Goal: Complete application form

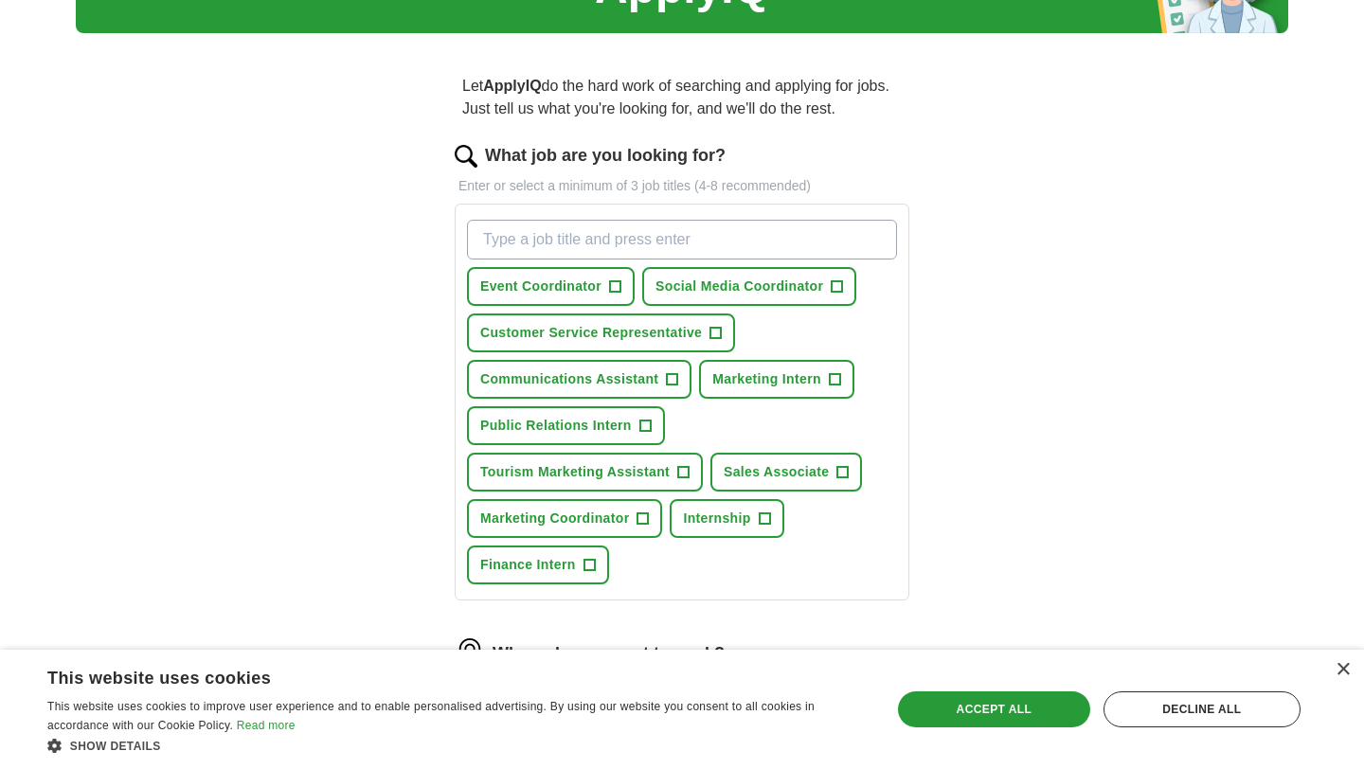
scroll to position [119, 0]
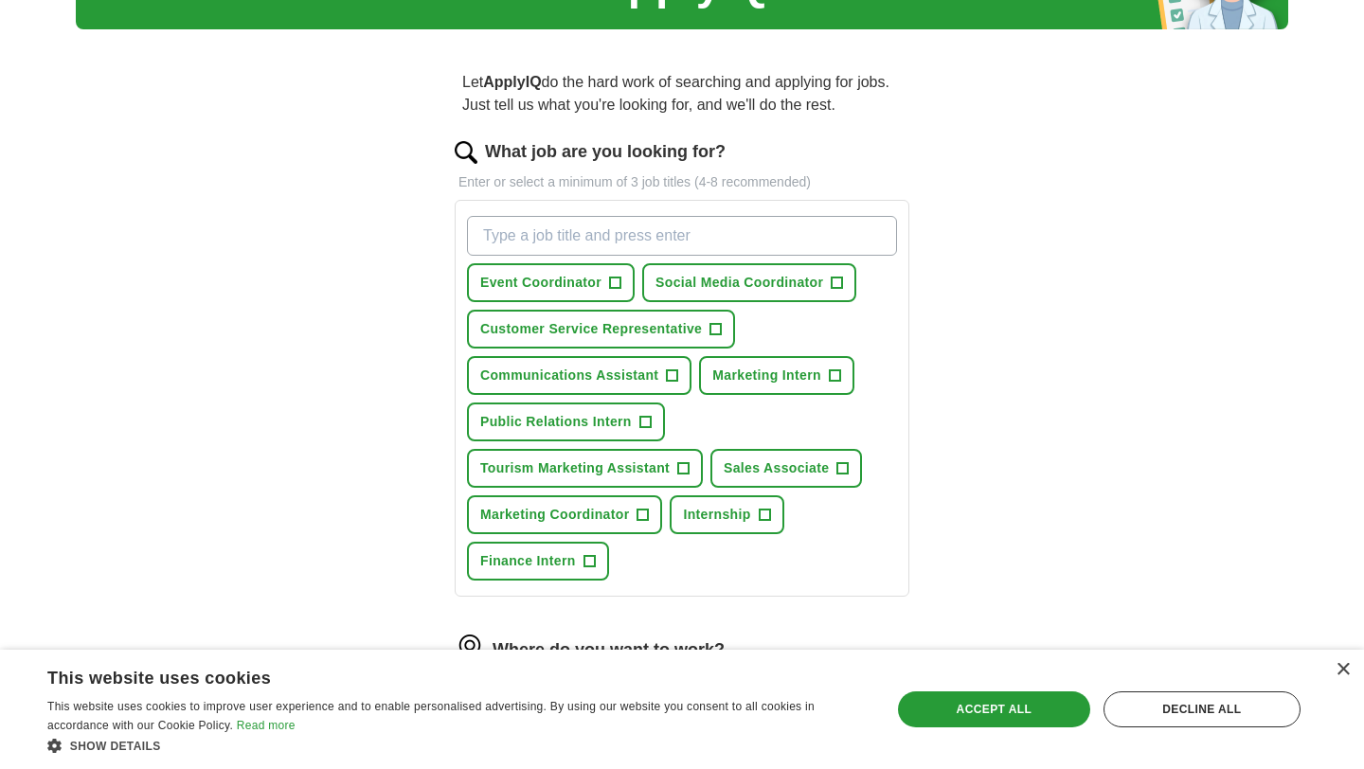
click at [630, 226] on input "What job are you looking for?" at bounding box center [682, 236] width 430 height 40
type input "marketing intern"
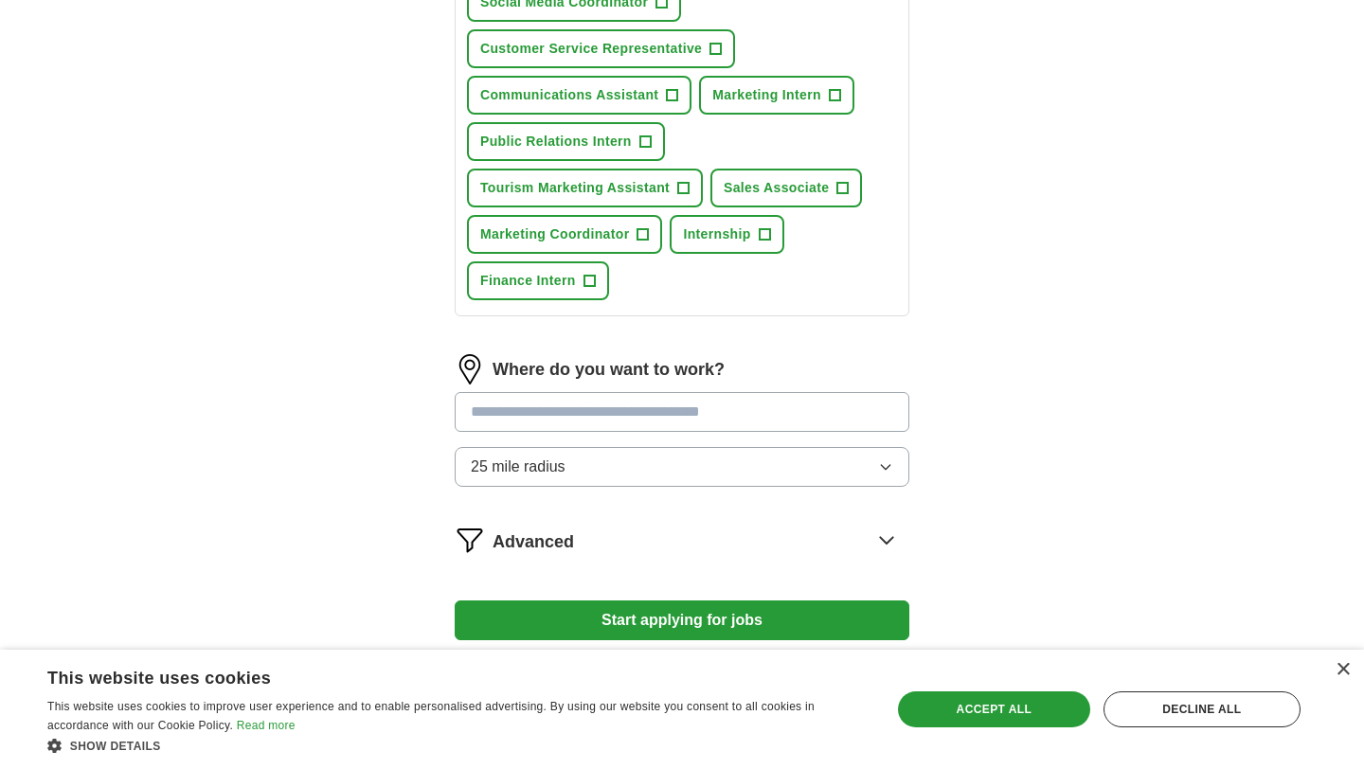
scroll to position [560, 0]
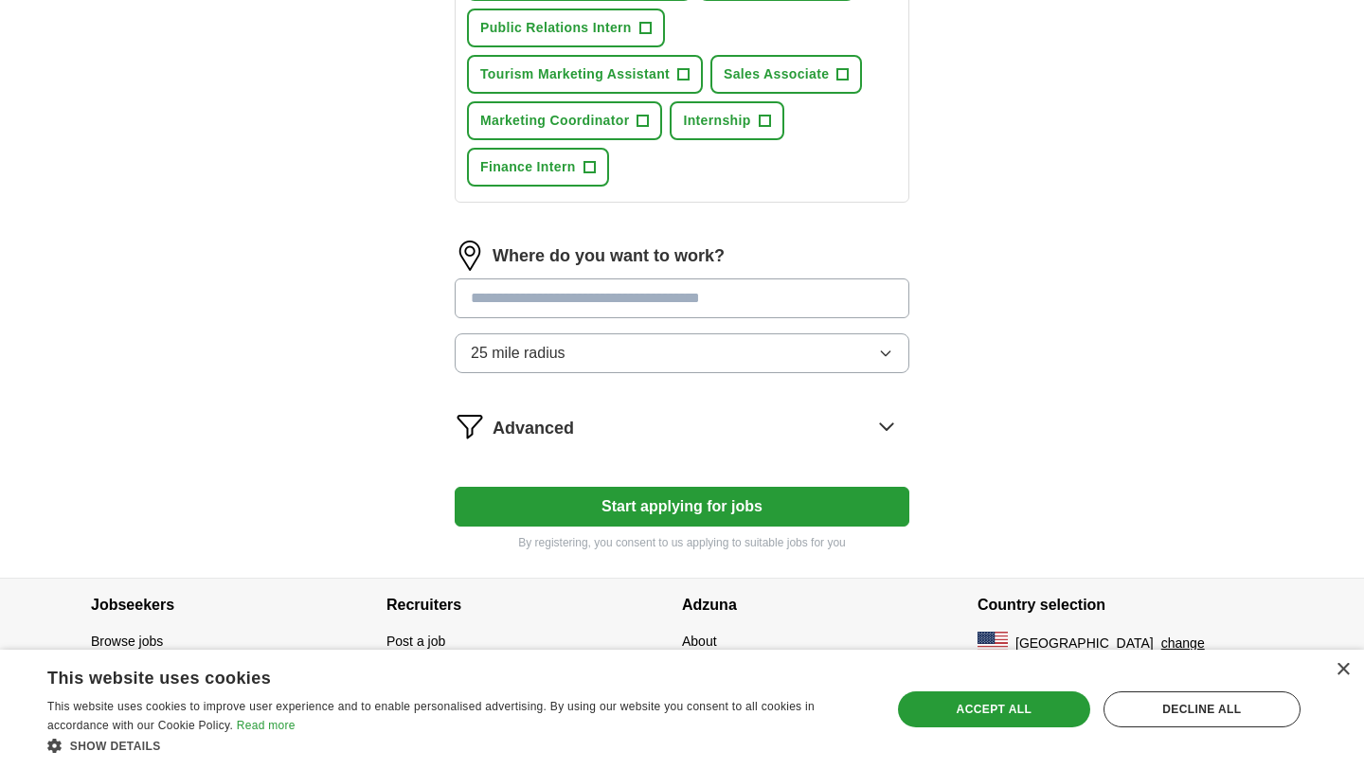
click at [665, 294] on div "Where do you want to work? 25 mile radius" at bounding box center [682, 315] width 455 height 148
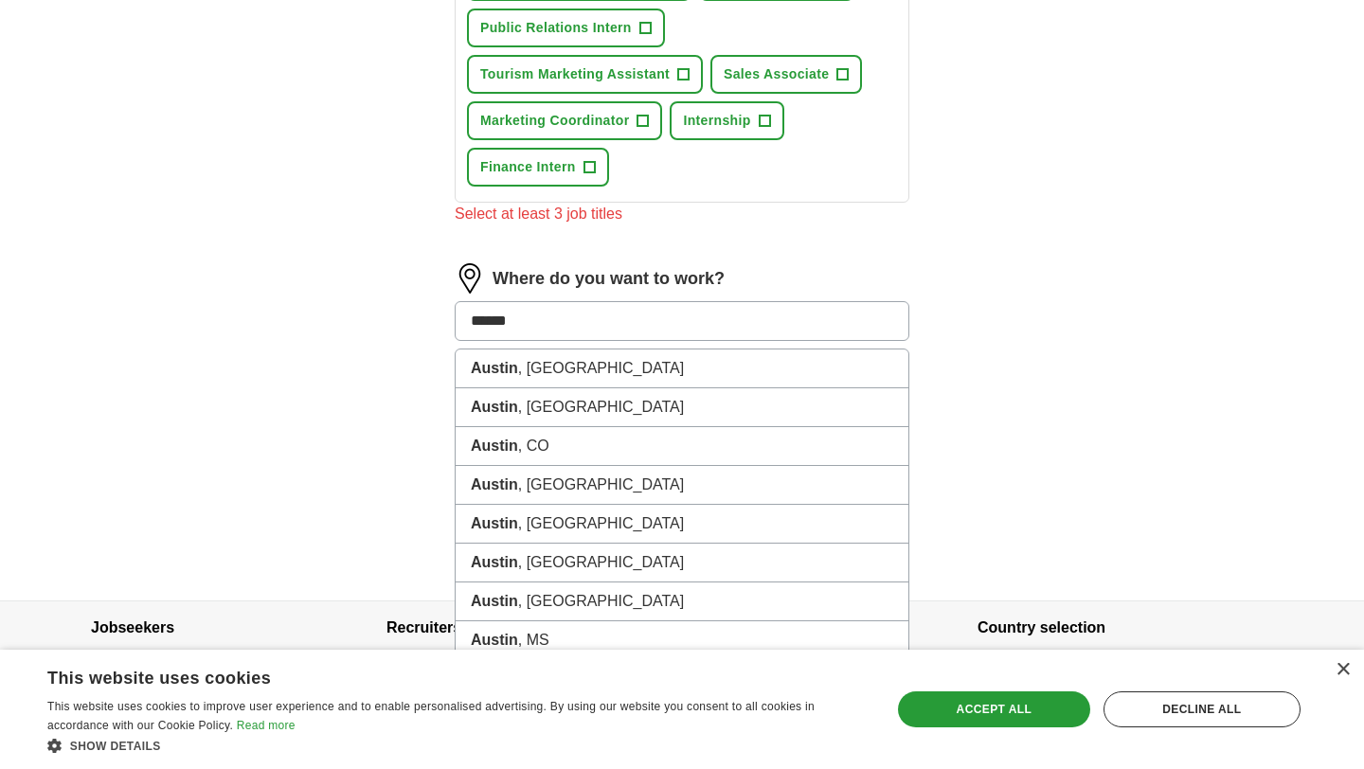
type input "******"
click at [770, 121] on span "+" at bounding box center [764, 121] width 11 height 15
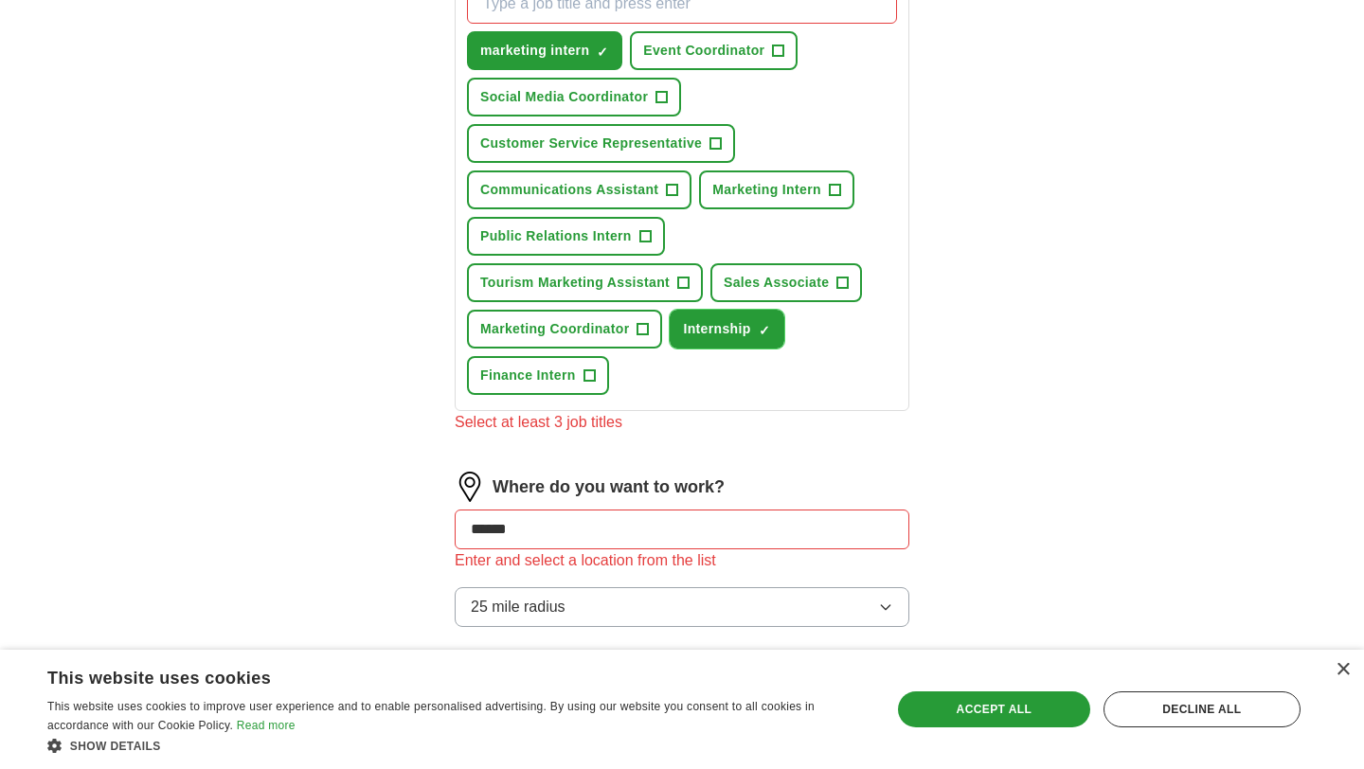
scroll to position [349, 0]
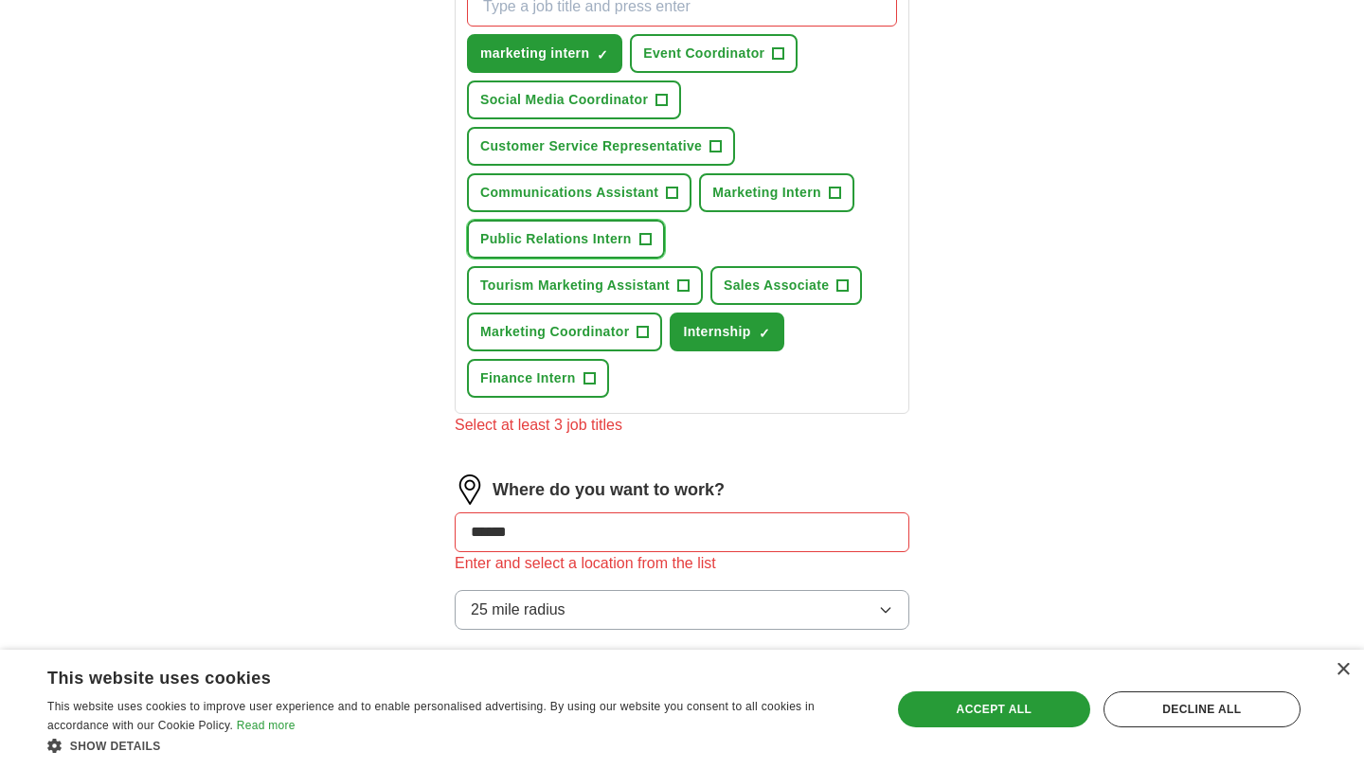
click at [646, 237] on span "+" at bounding box center [645, 239] width 11 height 15
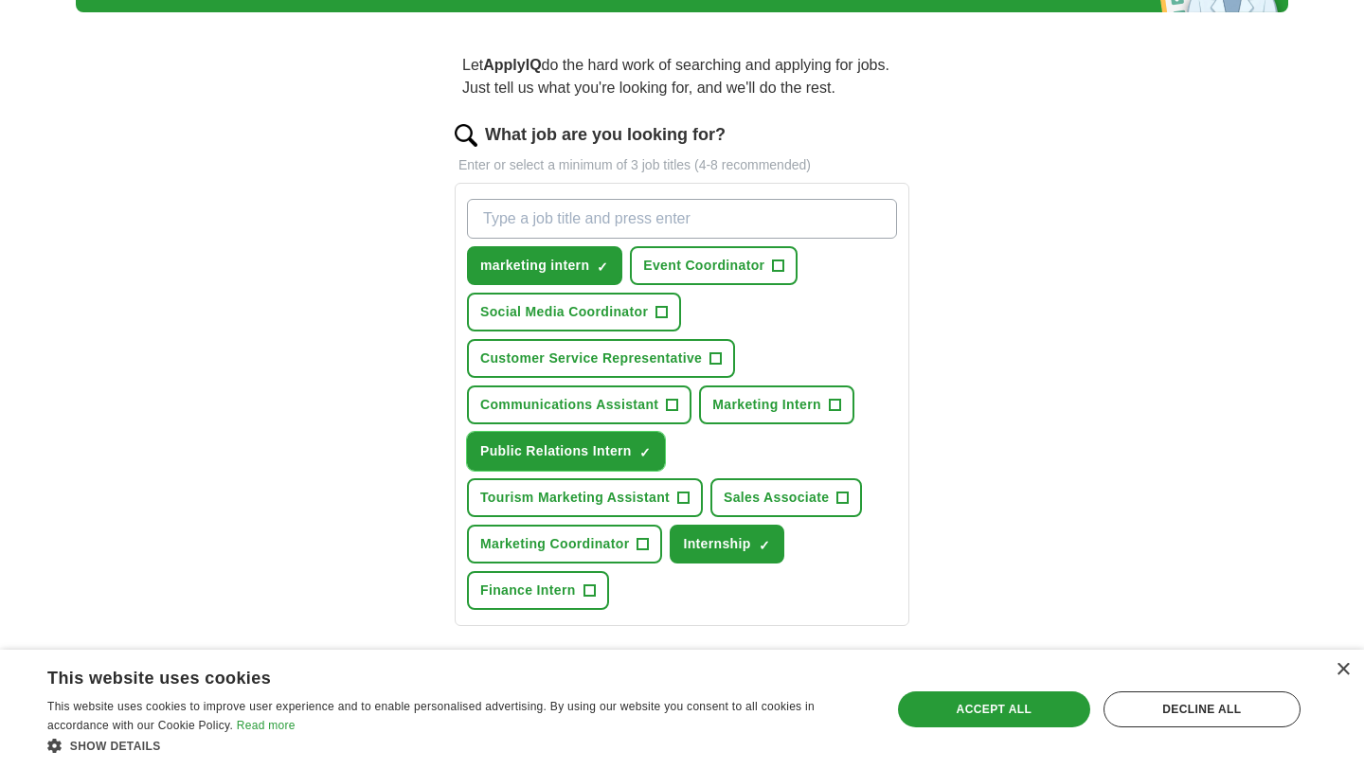
scroll to position [105, 0]
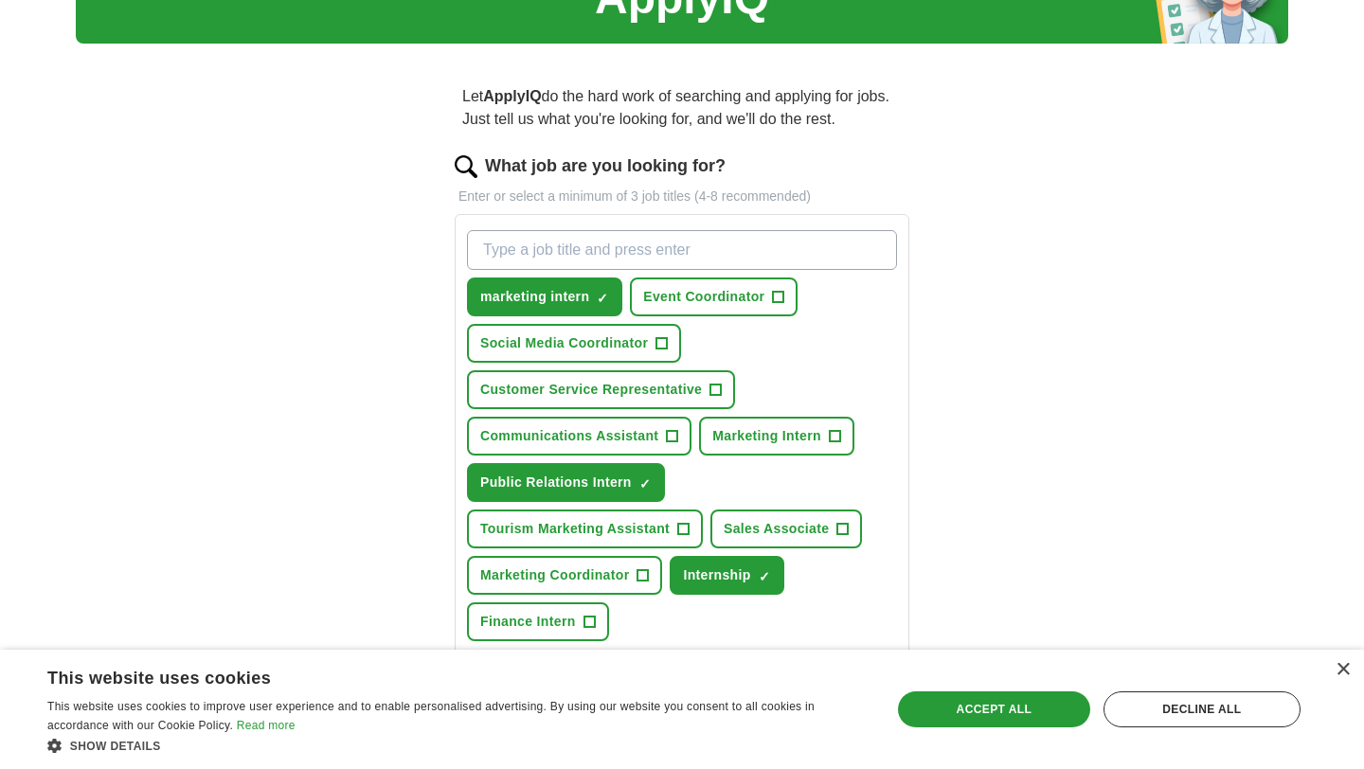
click at [552, 235] on input "What job are you looking for?" at bounding box center [682, 250] width 430 height 40
type input "social media intern"
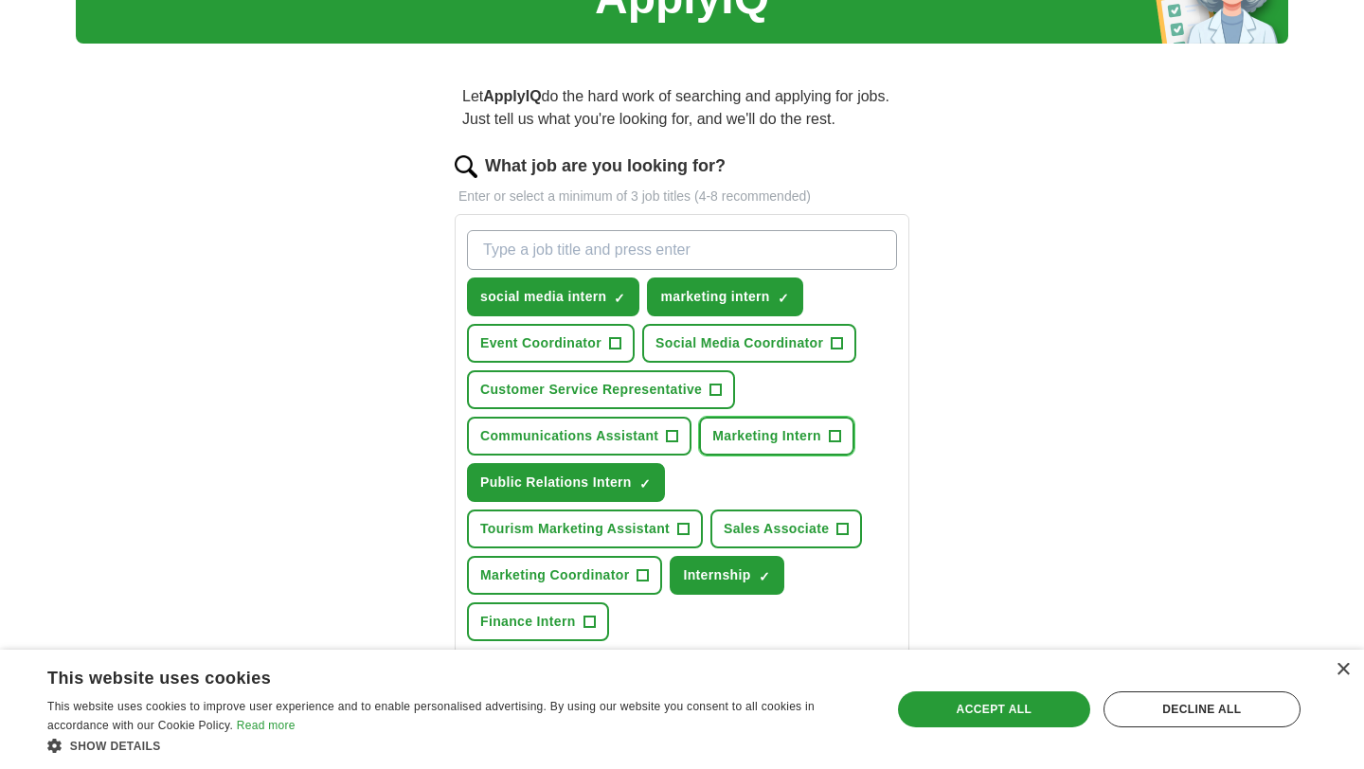
click at [840, 440] on span "+" at bounding box center [834, 436] width 11 height 15
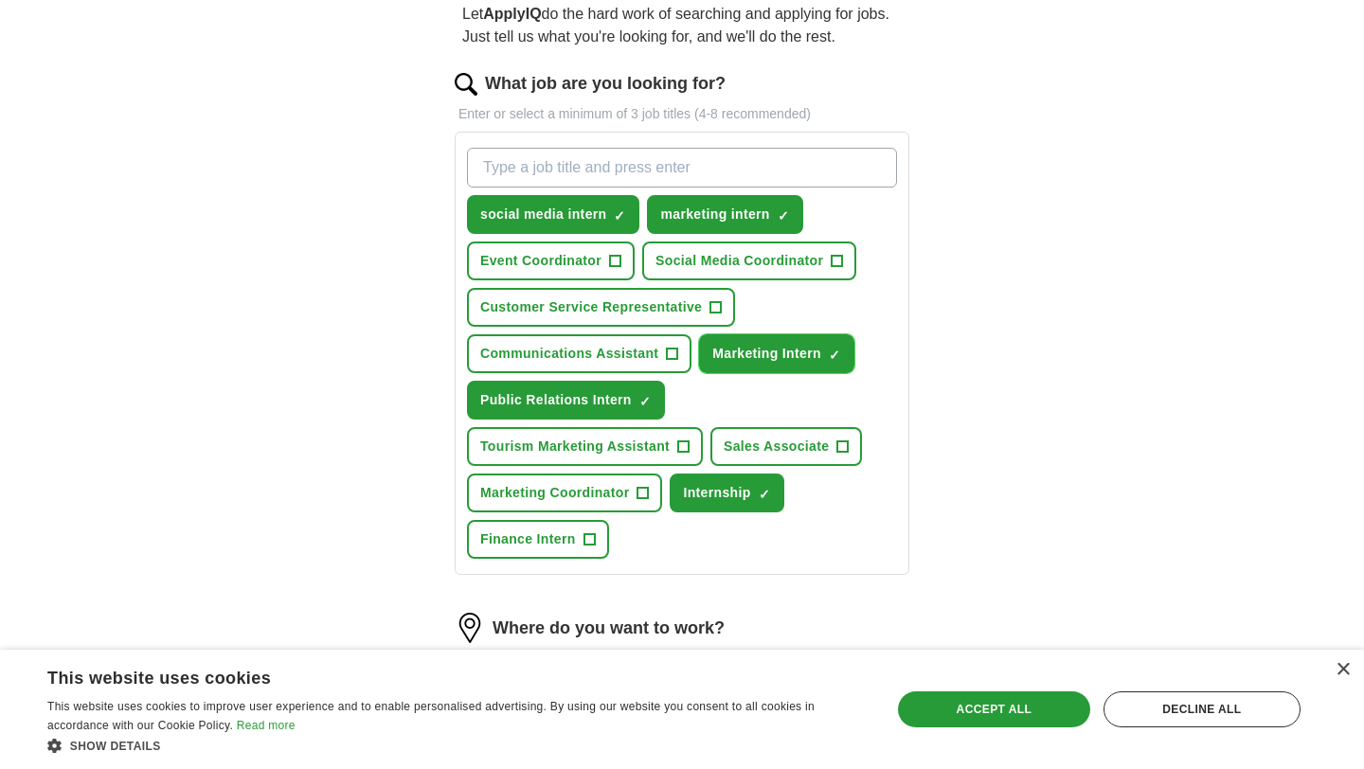
scroll to position [192, 0]
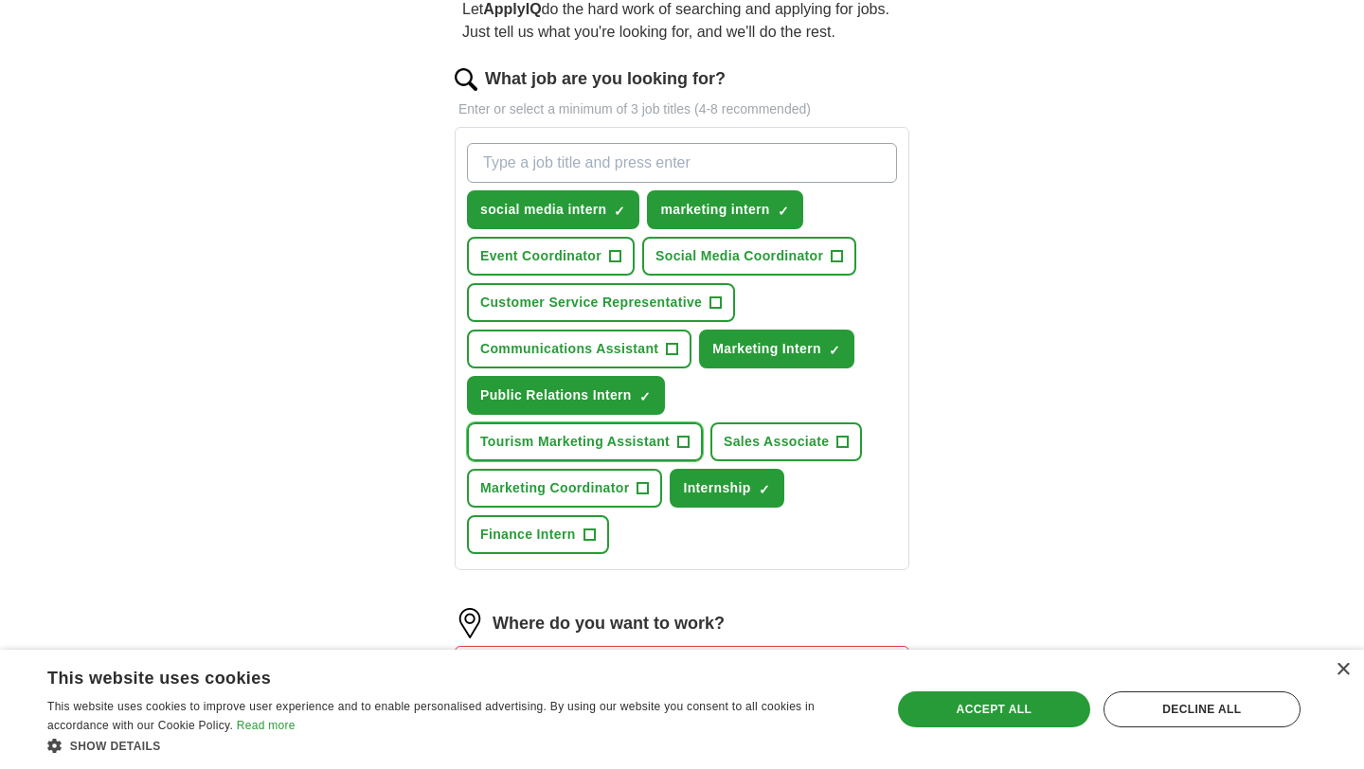
click at [679, 447] on span "+" at bounding box center [683, 442] width 11 height 15
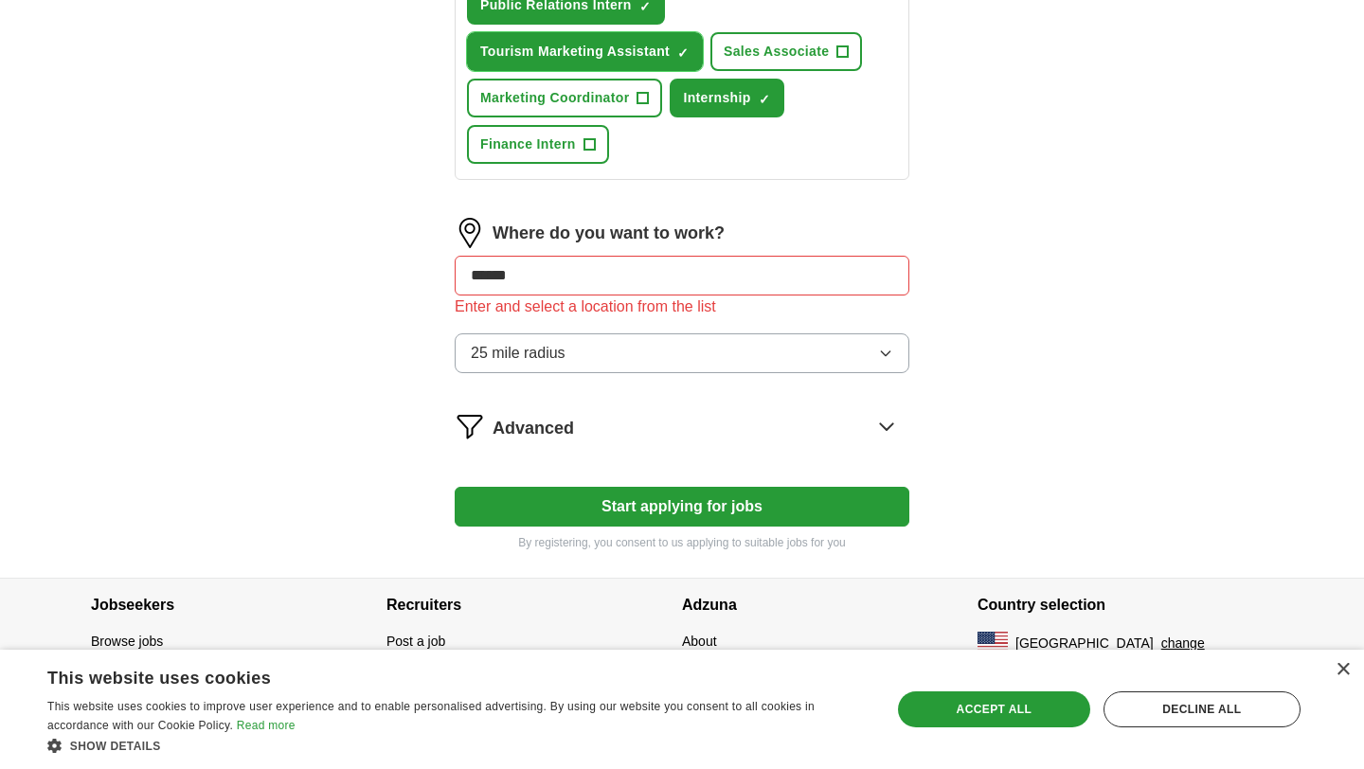
scroll to position [582, 0]
click at [683, 287] on input "******" at bounding box center [682, 277] width 455 height 40
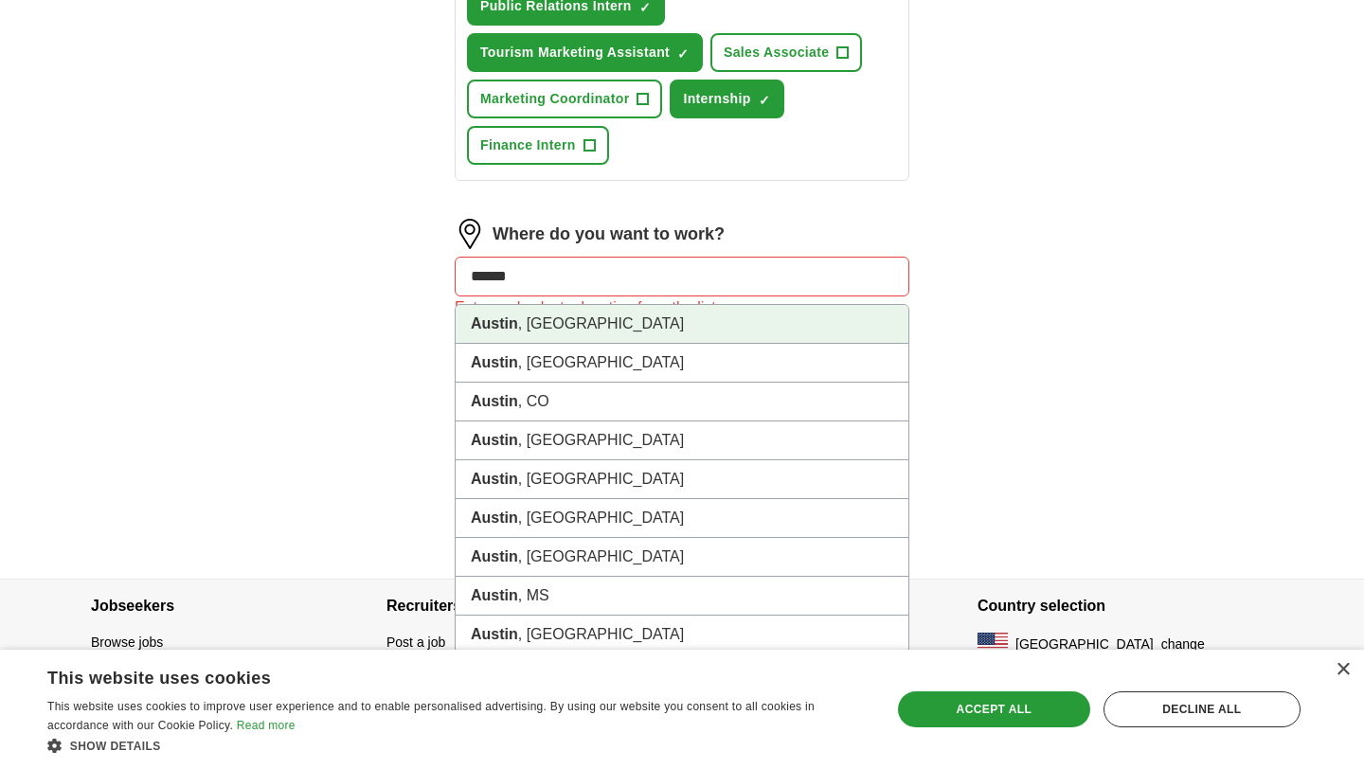
click at [568, 322] on li "[GEOGRAPHIC_DATA] , [GEOGRAPHIC_DATA]" at bounding box center [682, 324] width 453 height 39
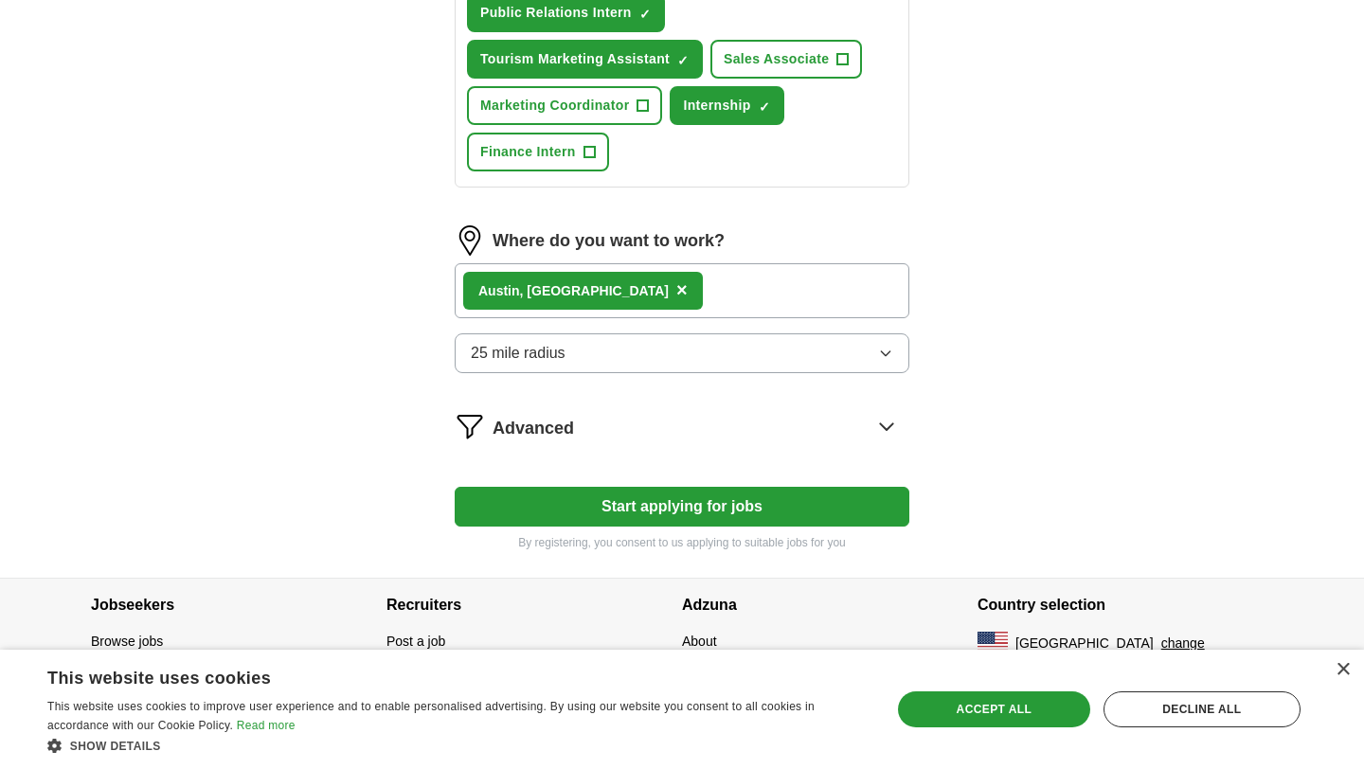
click at [569, 503] on button "Start applying for jobs" at bounding box center [682, 507] width 455 height 40
select select "**"
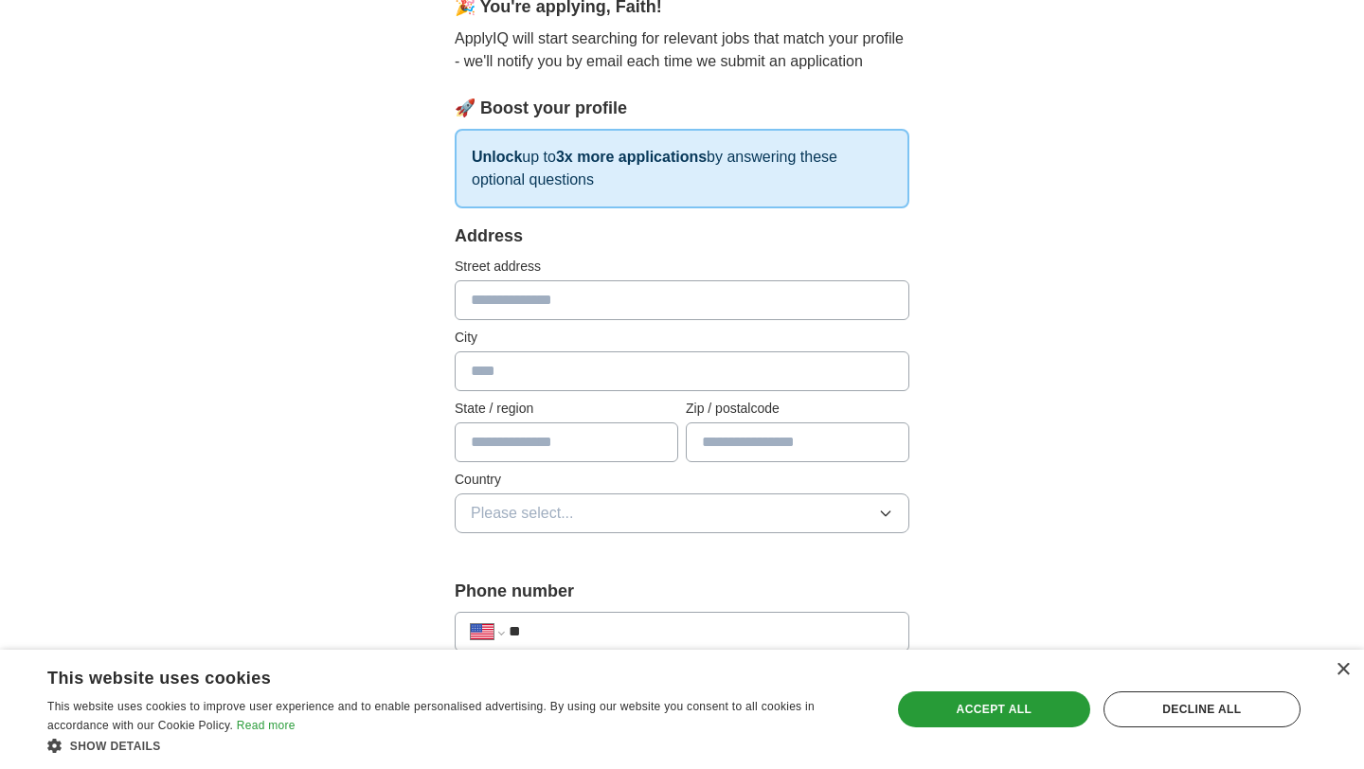
scroll to position [0, 0]
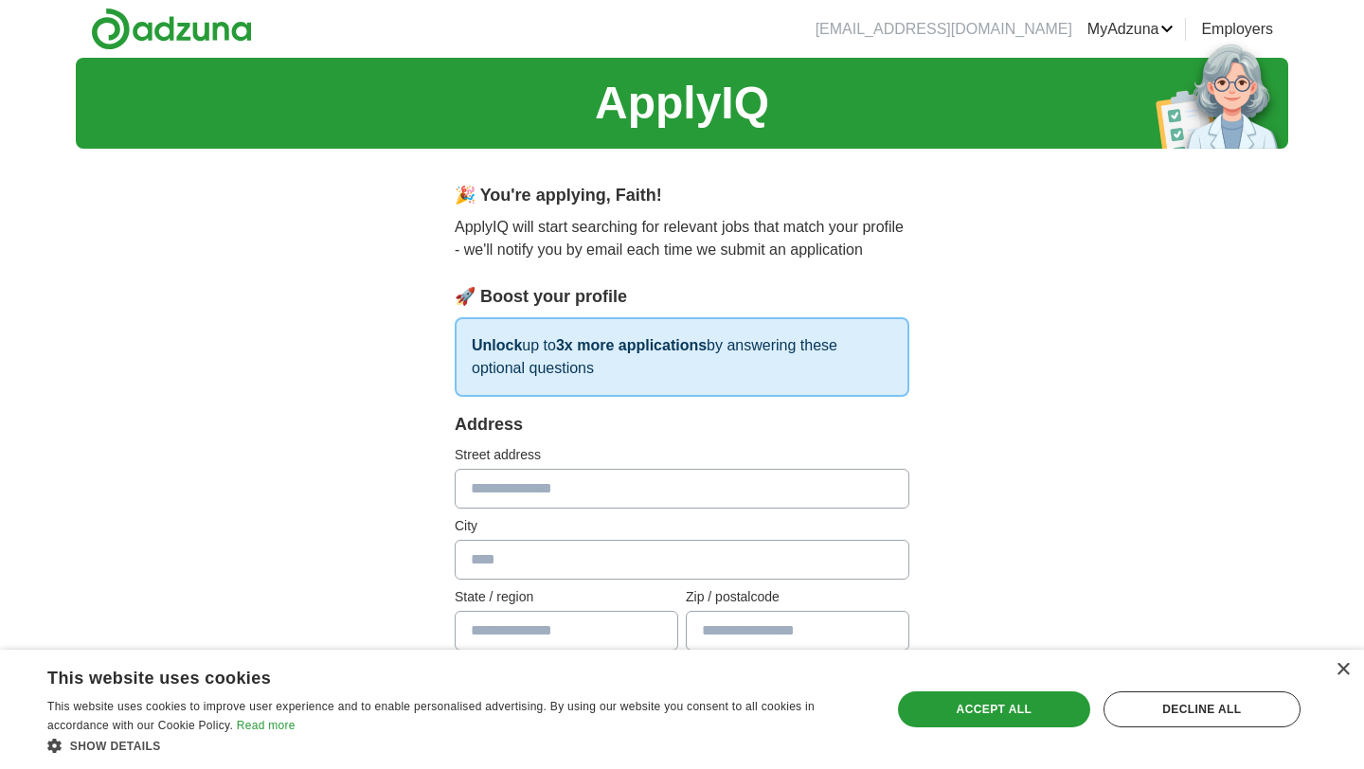
click at [560, 502] on input "text" at bounding box center [682, 489] width 455 height 40
type input "**********"
type input "*****"
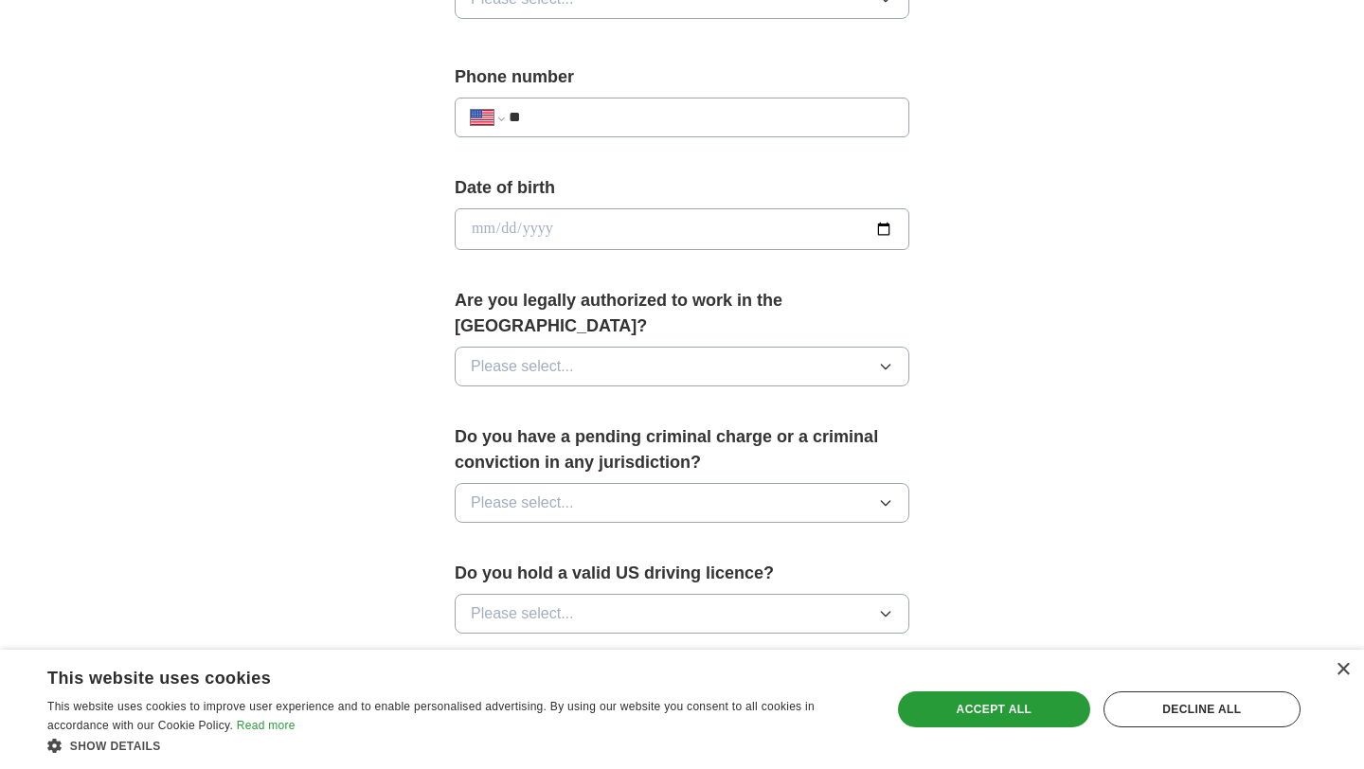
scroll to position [1180, 0]
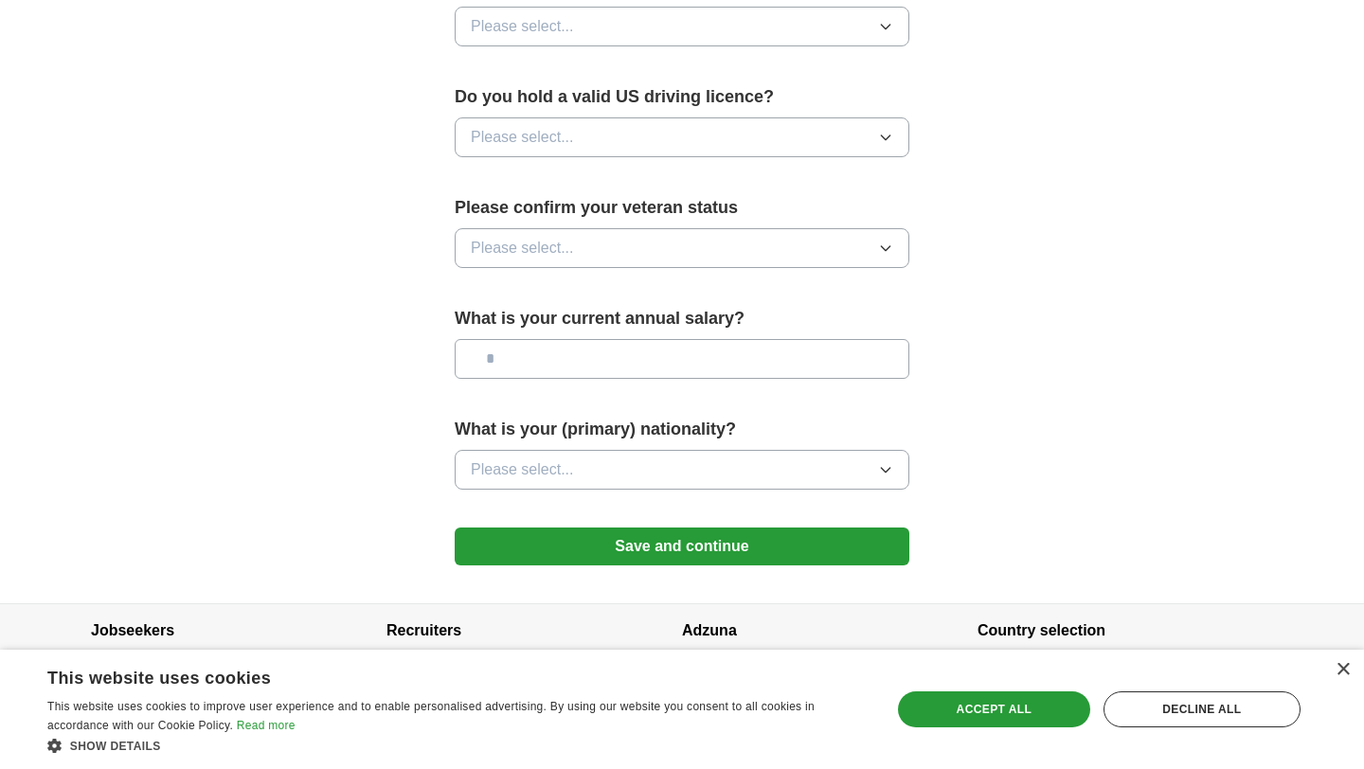
click at [636, 537] on button "Save and continue" at bounding box center [682, 547] width 455 height 38
